Goal: Transaction & Acquisition: Book appointment/travel/reservation

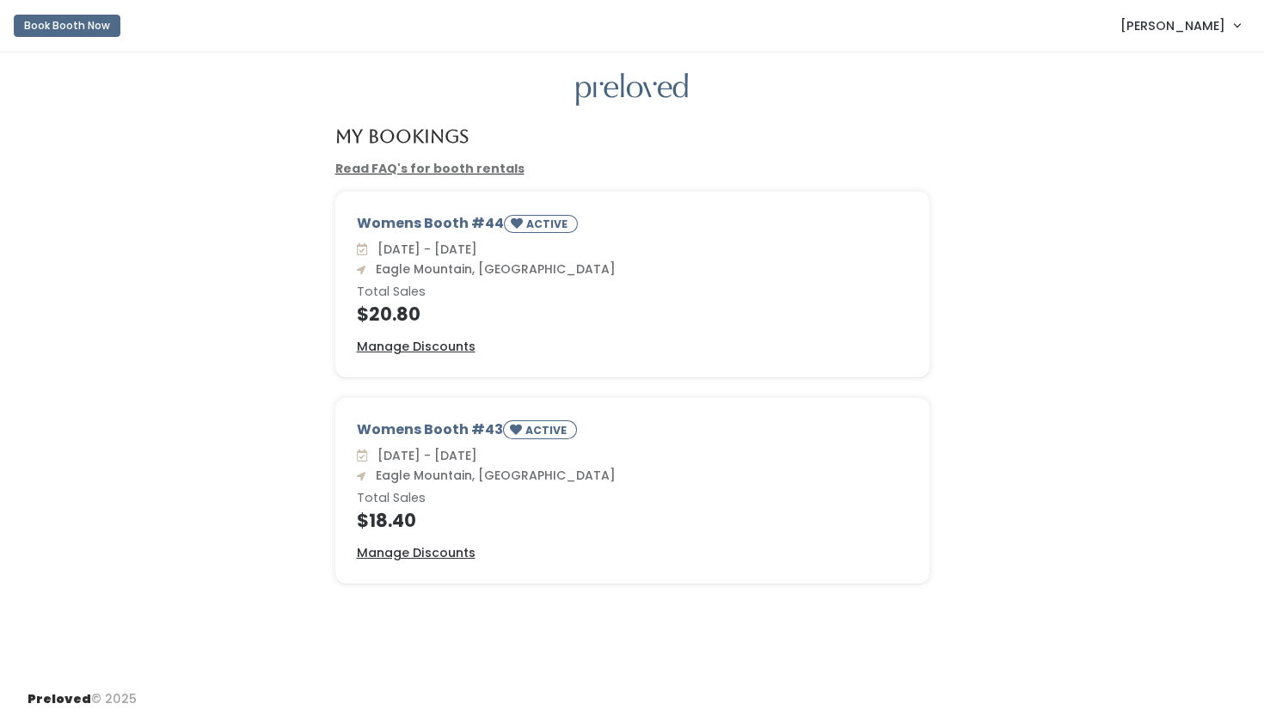
click at [1176, 36] on link "[PERSON_NAME]" at bounding box center [1180, 25] width 154 height 37
click at [40, 28] on button "Book Booth Now" at bounding box center [67, 26] width 107 height 22
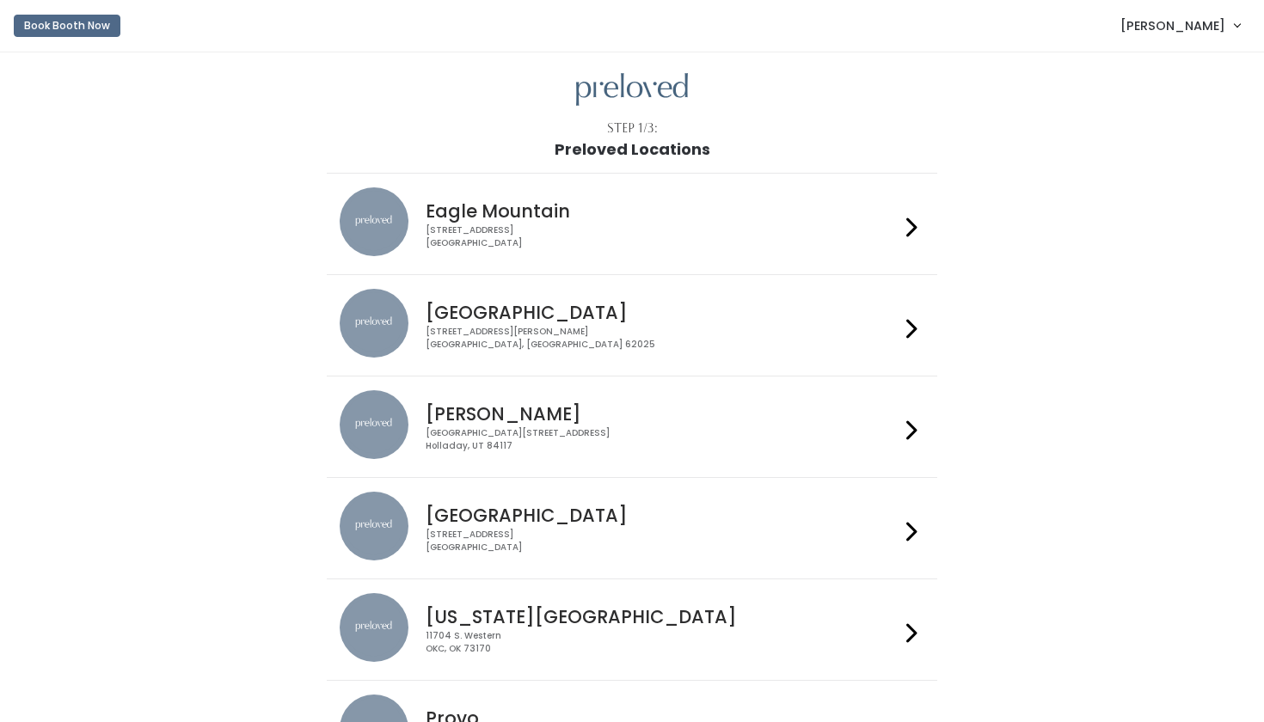
click at [558, 231] on div "4342 E Pony Express Pkwy Suite 200 Eagle Mountain, UT 84005" at bounding box center [662, 236] width 473 height 25
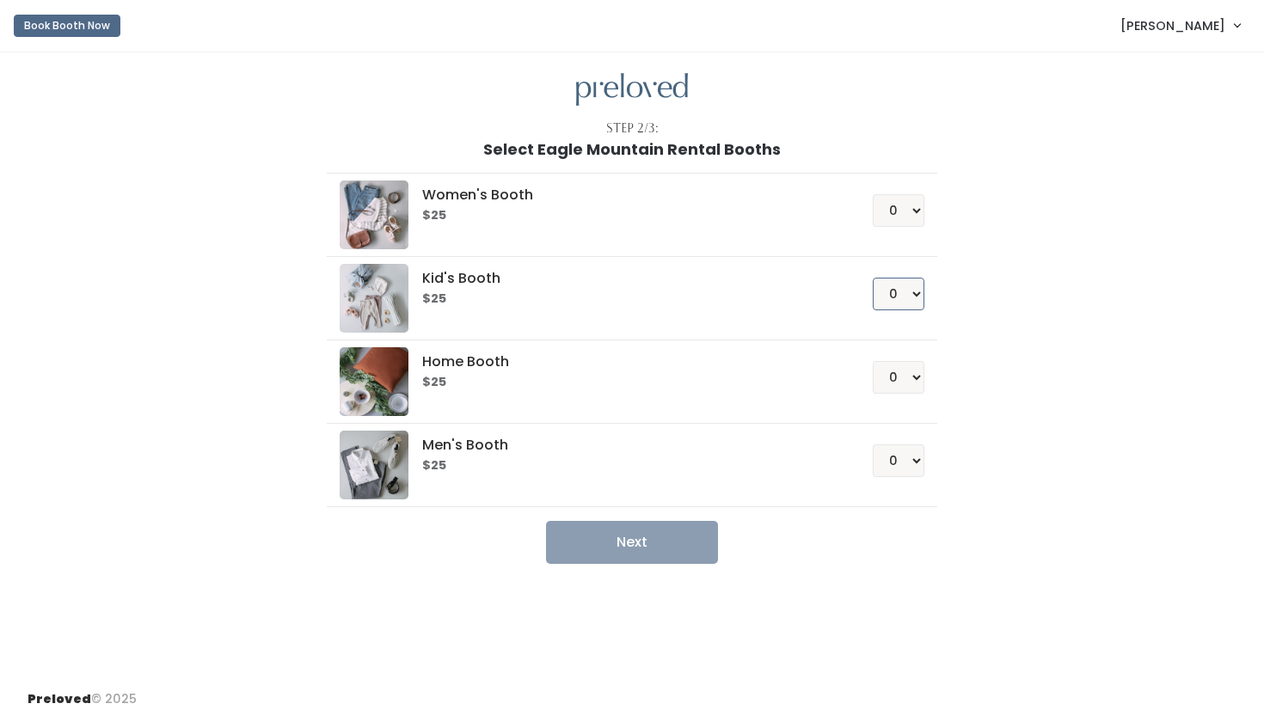
select select "1"
click at [652, 535] on button "Next" at bounding box center [632, 542] width 172 height 43
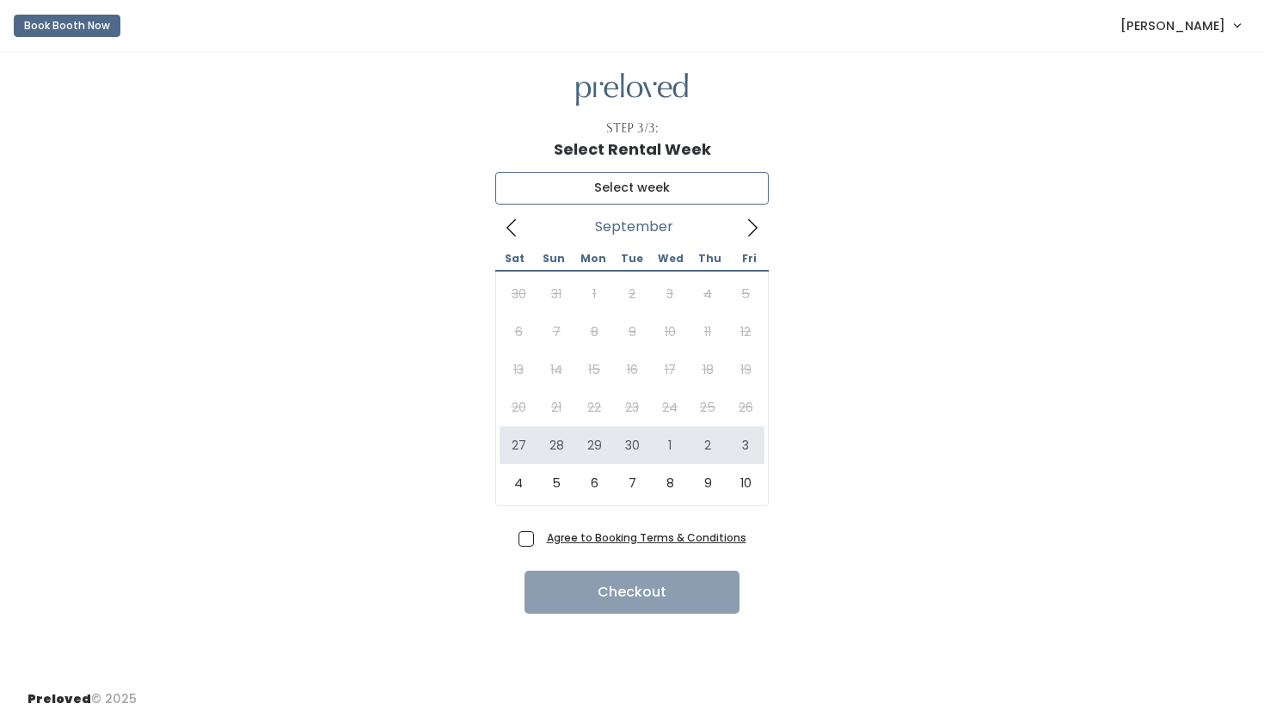
type input "September 27 to October 3"
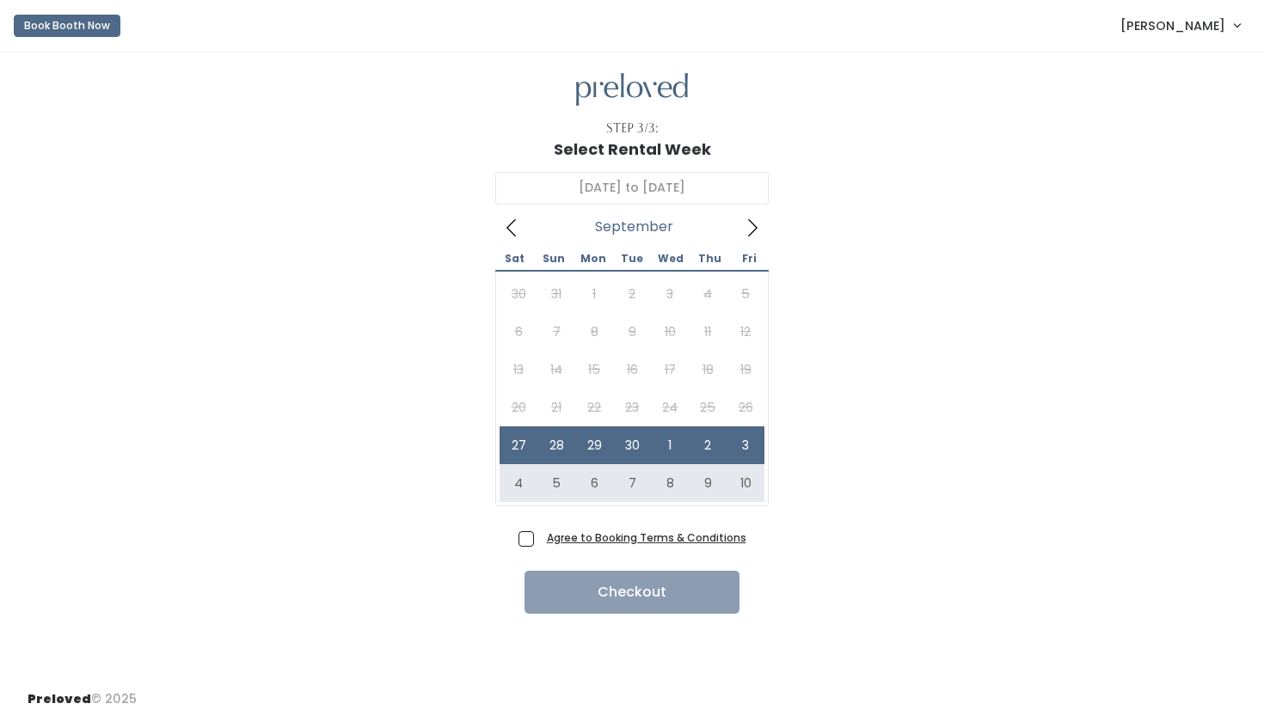
click at [540, 539] on span "Agree to Booking Terms & Conditions" at bounding box center [643, 537] width 206 height 17
click at [540, 539] on input "Agree to Booking Terms & Conditions" at bounding box center [545, 534] width 11 height 11
checkbox input "true"
click at [626, 603] on button "Checkout" at bounding box center [632, 592] width 215 height 43
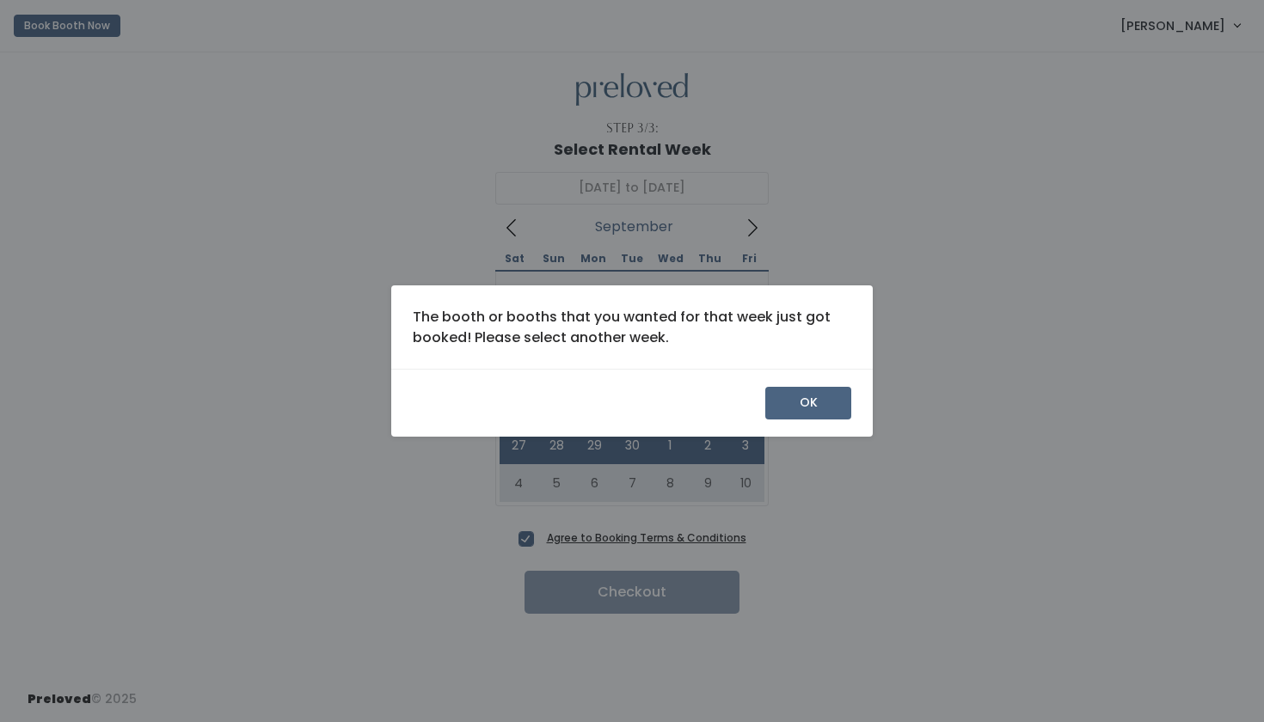
click at [795, 409] on button "OK" at bounding box center [808, 403] width 86 height 33
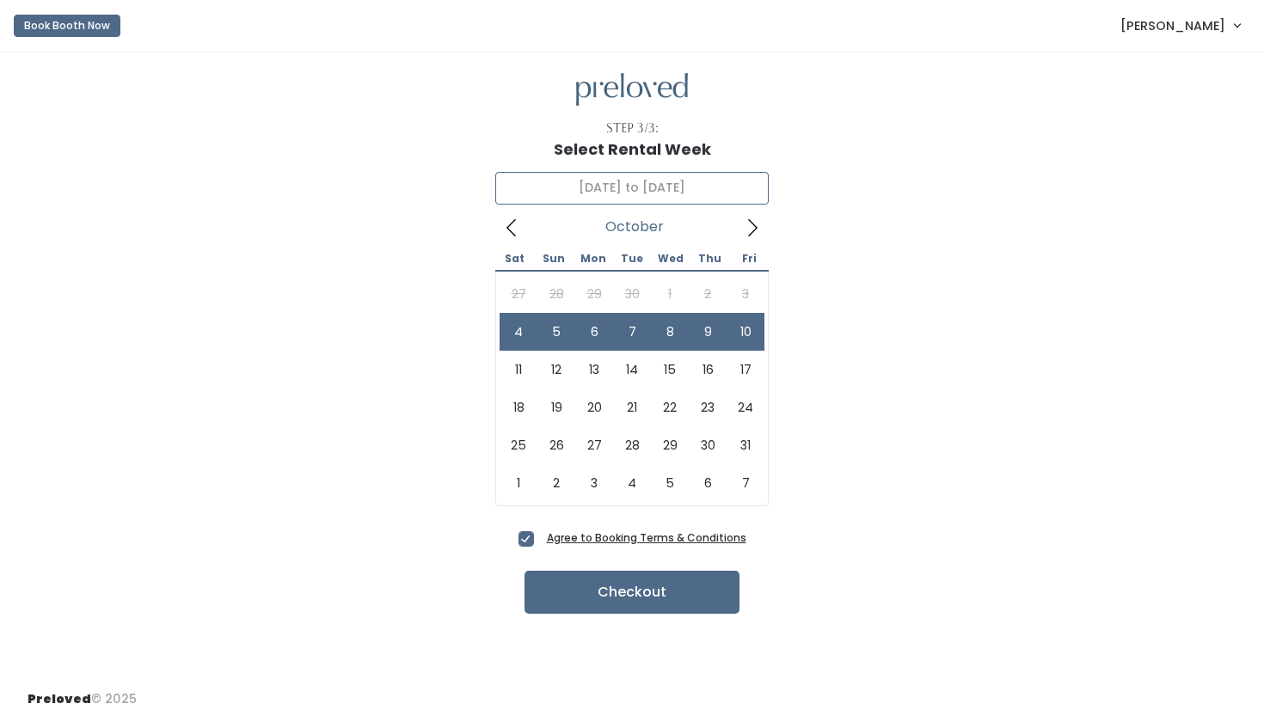
type input "October 4 to October 10"
click at [685, 603] on button "Checkout" at bounding box center [632, 592] width 215 height 43
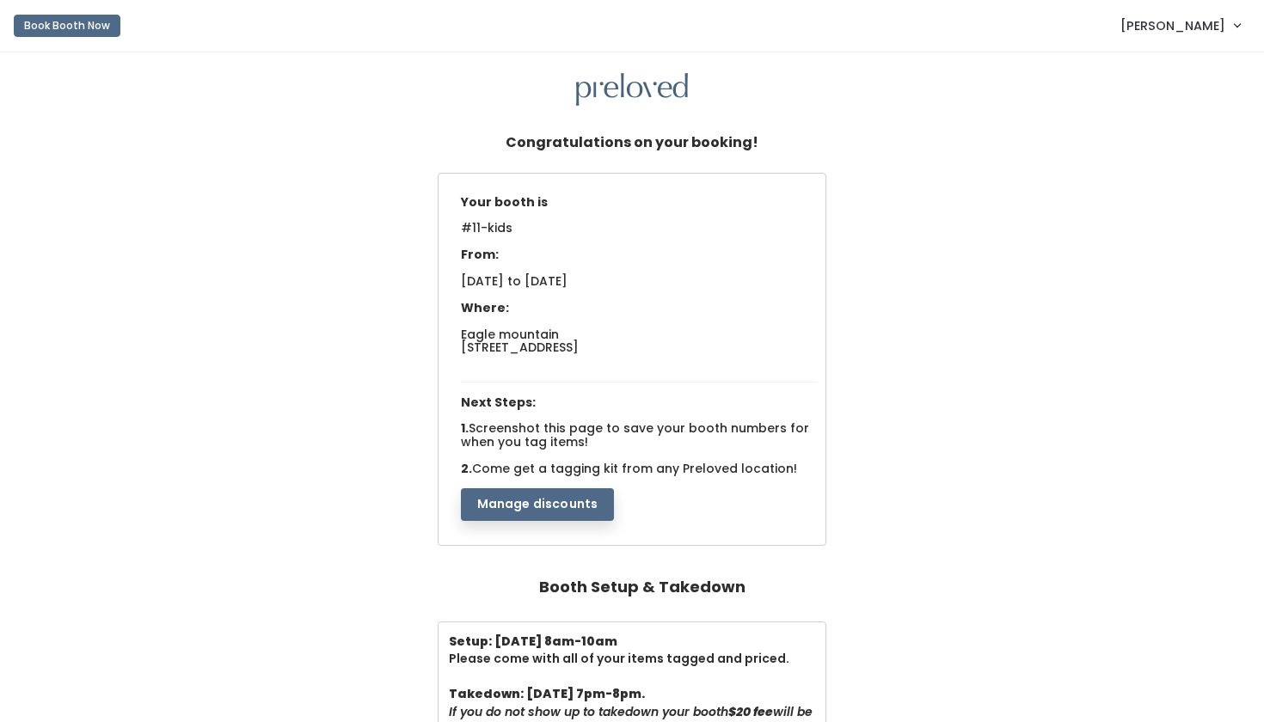
scroll to position [12, 0]
